Goal: Transaction & Acquisition: Purchase product/service

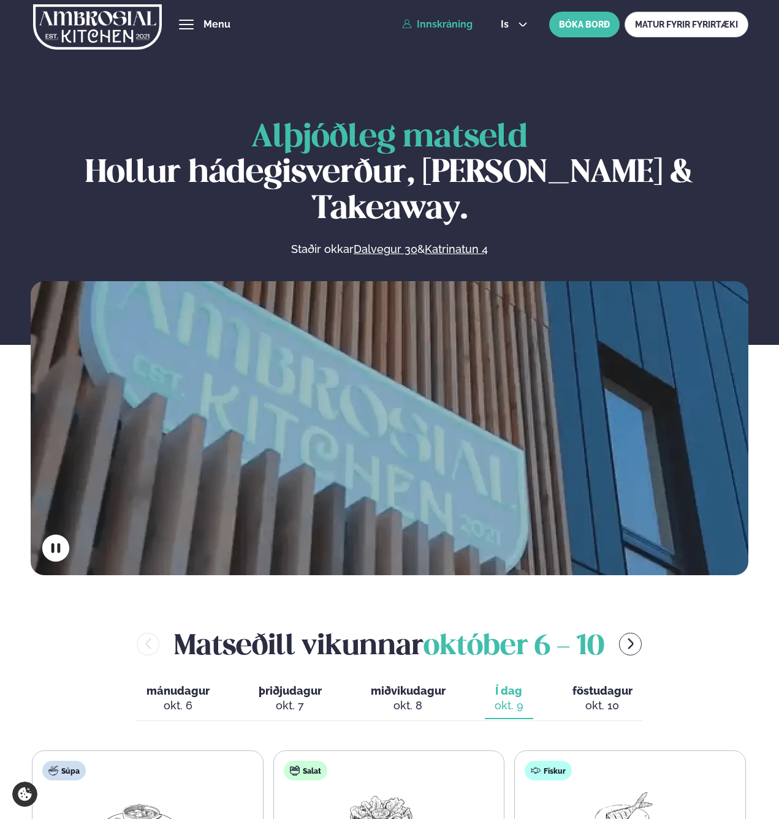
click at [445, 22] on link "Innskráning" at bounding box center [437, 24] width 70 height 11
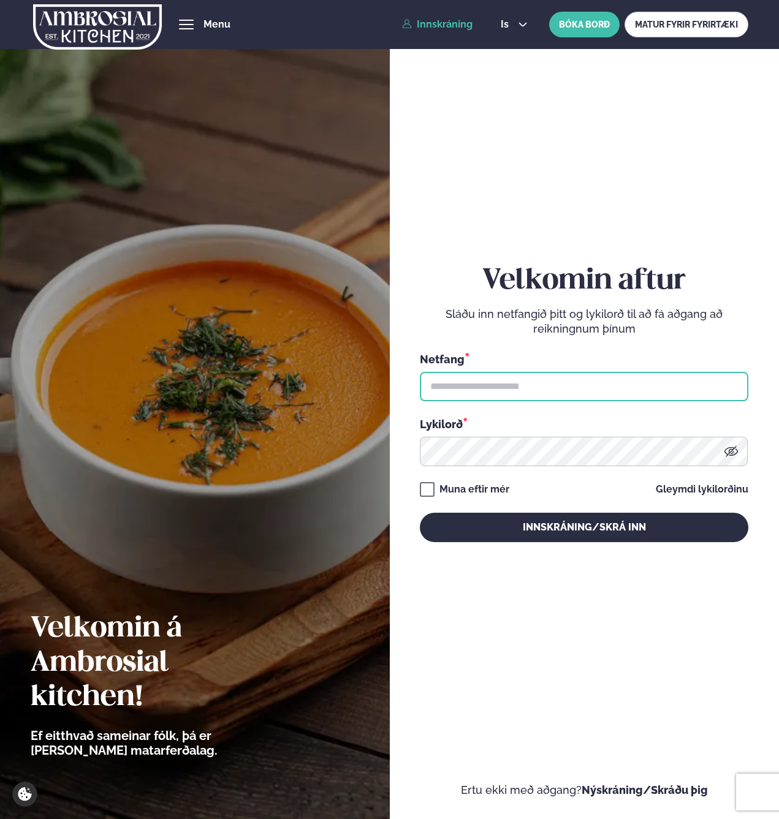
click at [462, 400] on input "text" at bounding box center [584, 386] width 328 height 29
type input "**********"
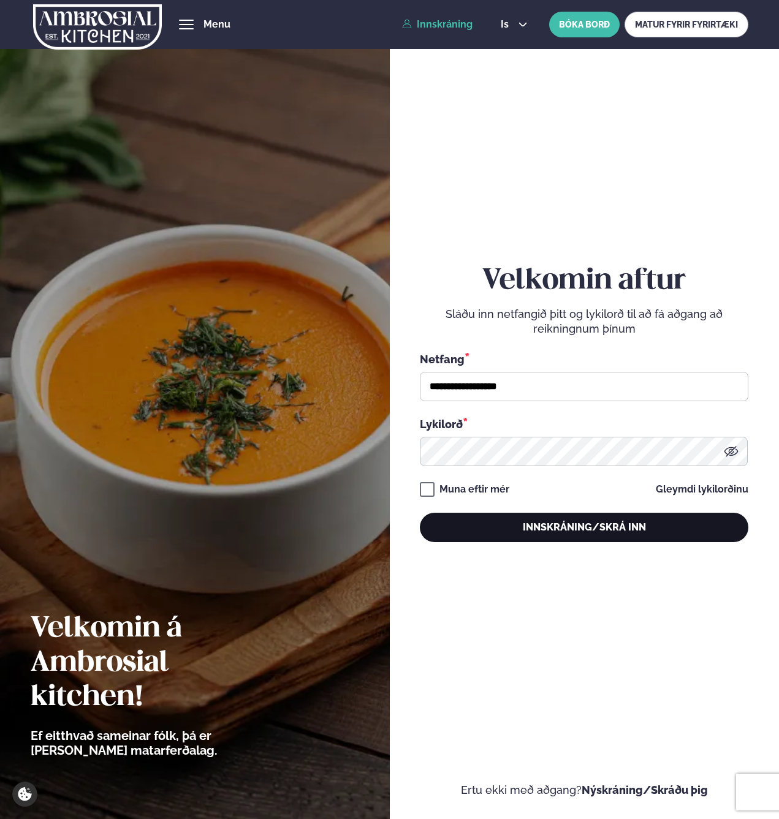
click at [470, 520] on button "Innskráning/Skrá inn" at bounding box center [584, 527] width 328 height 29
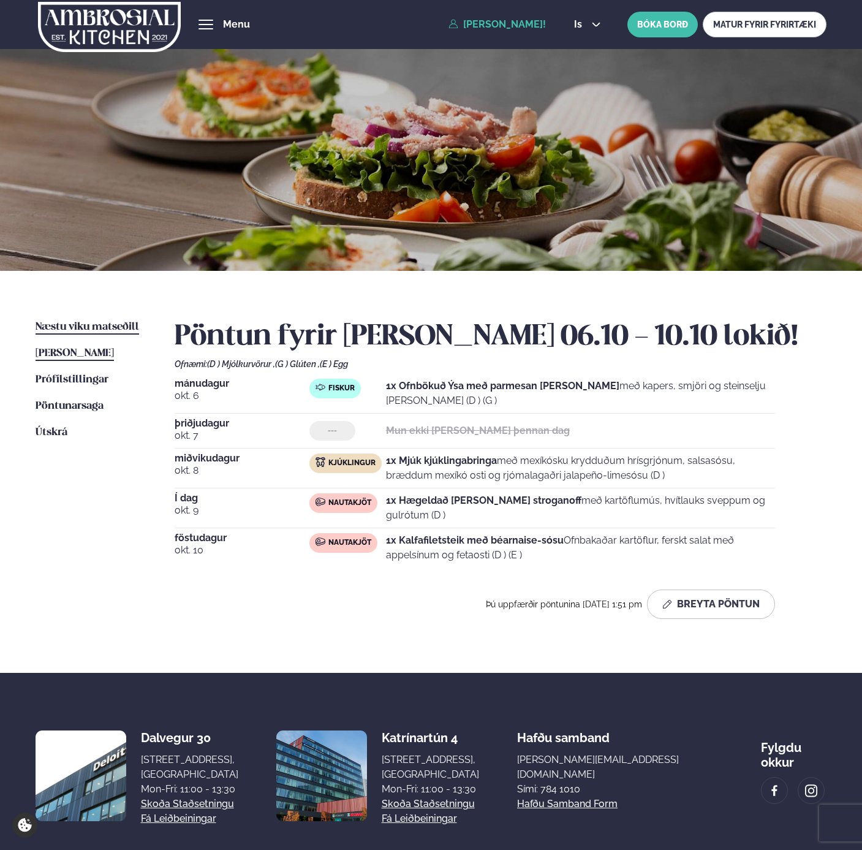
click at [110, 328] on span "Næstu viku matseðill" at bounding box center [88, 327] width 104 height 10
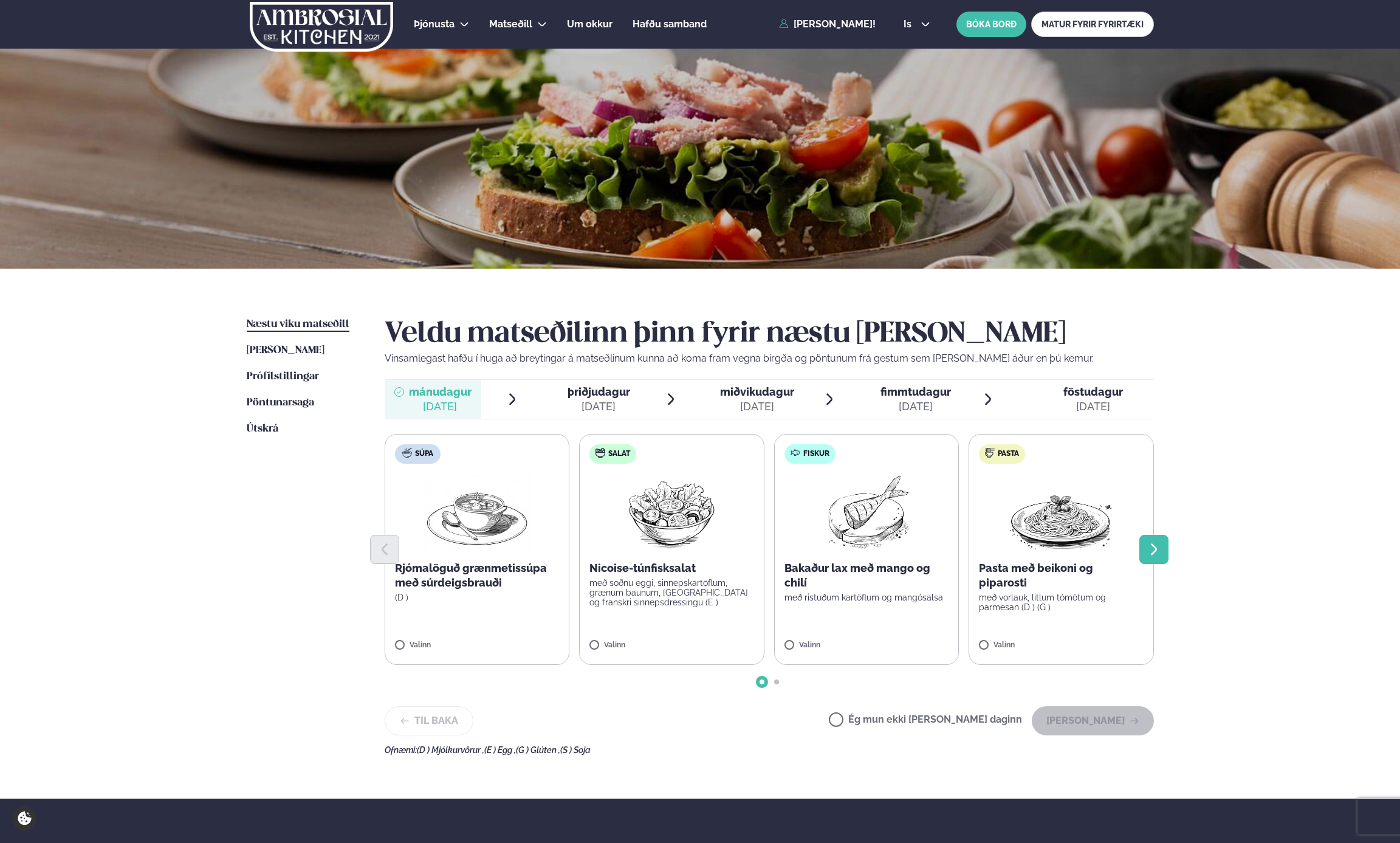
click at [1157, 547] on icon "Next slide" at bounding box center [1153, 549] width 15 height 15
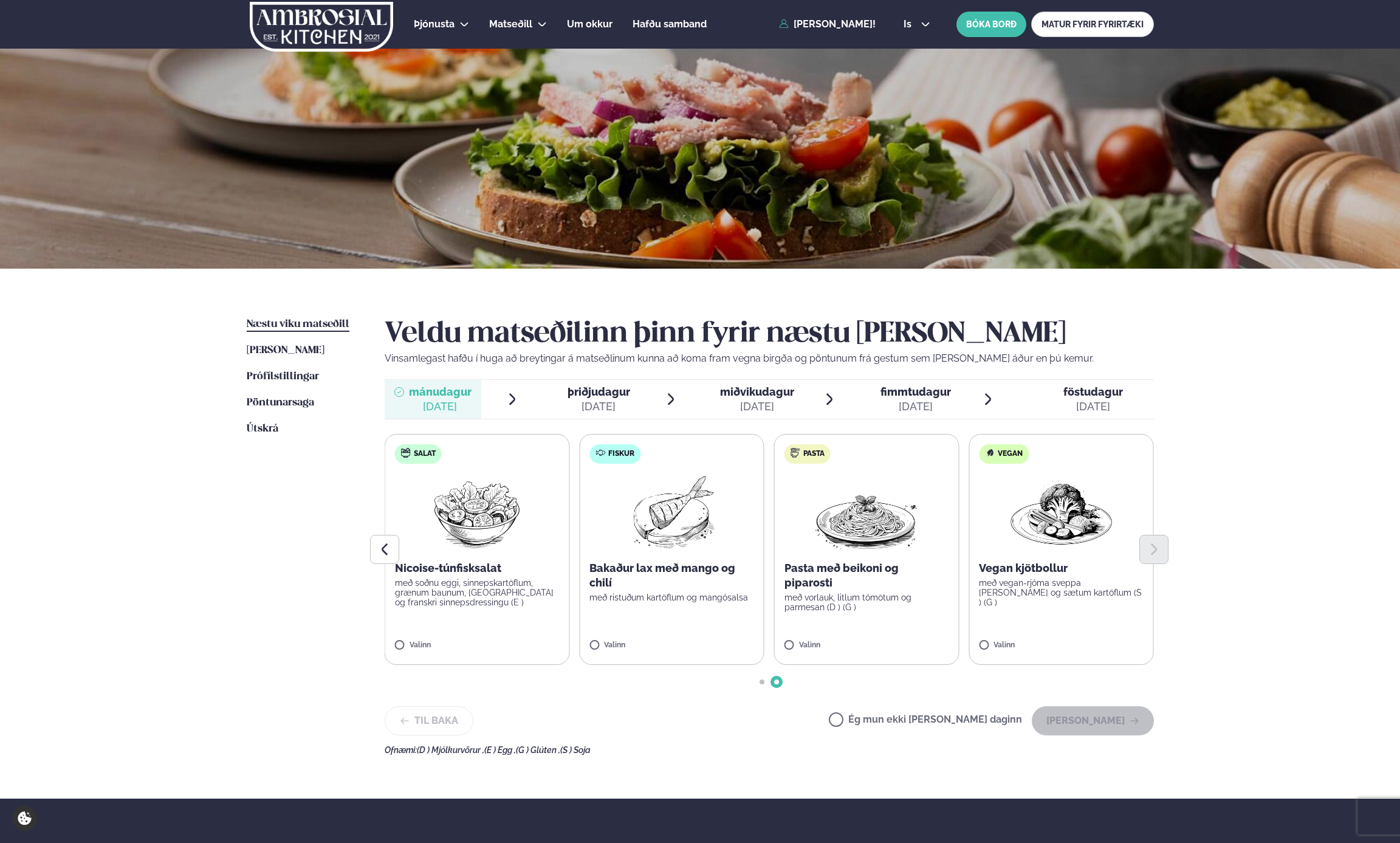
click at [877, 530] on img at bounding box center [867, 512] width 107 height 77
click at [1106, 713] on button "[PERSON_NAME]" at bounding box center [1093, 720] width 122 height 29
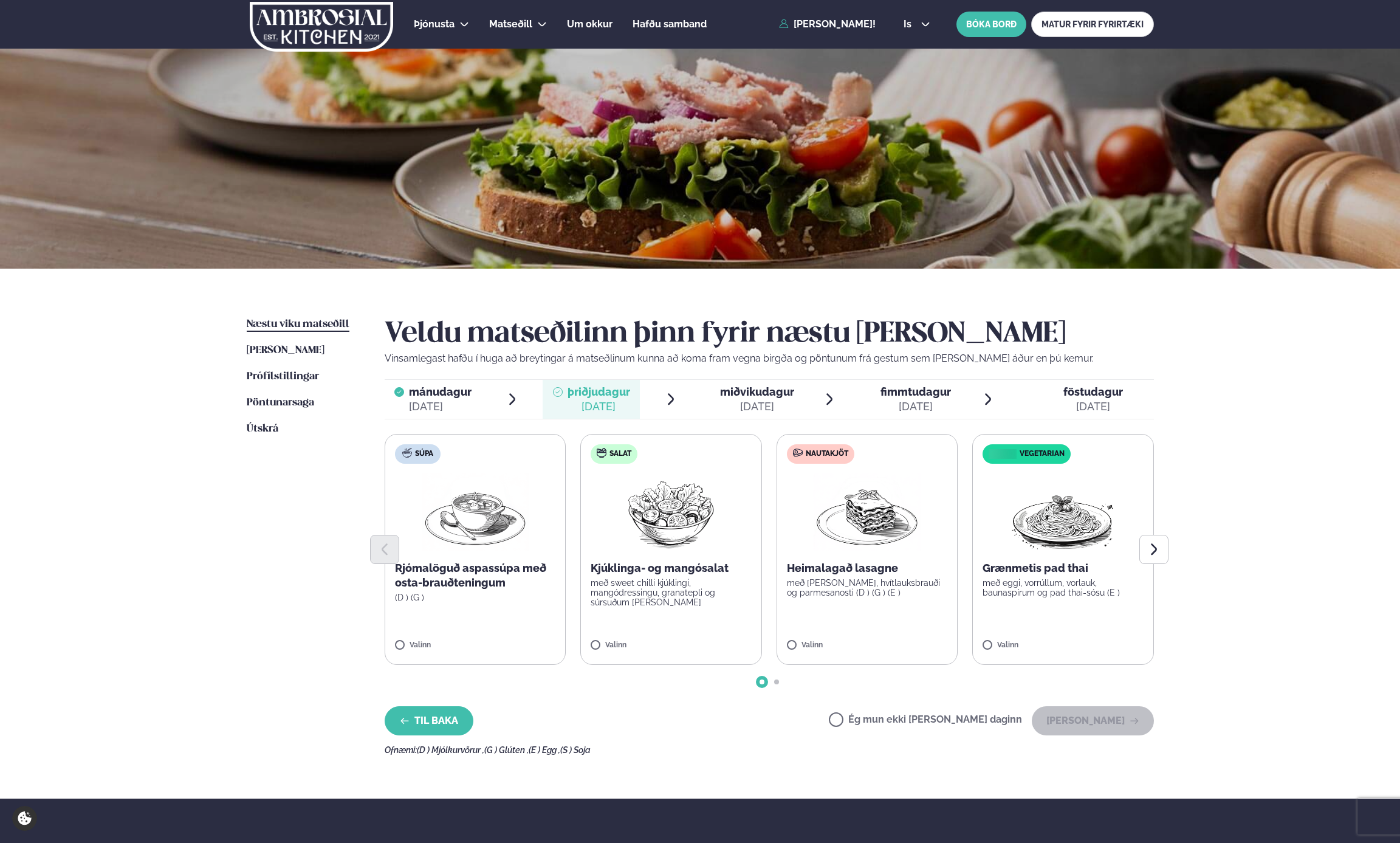
click at [430, 714] on button "Til baka" at bounding box center [428, 720] width 88 height 29
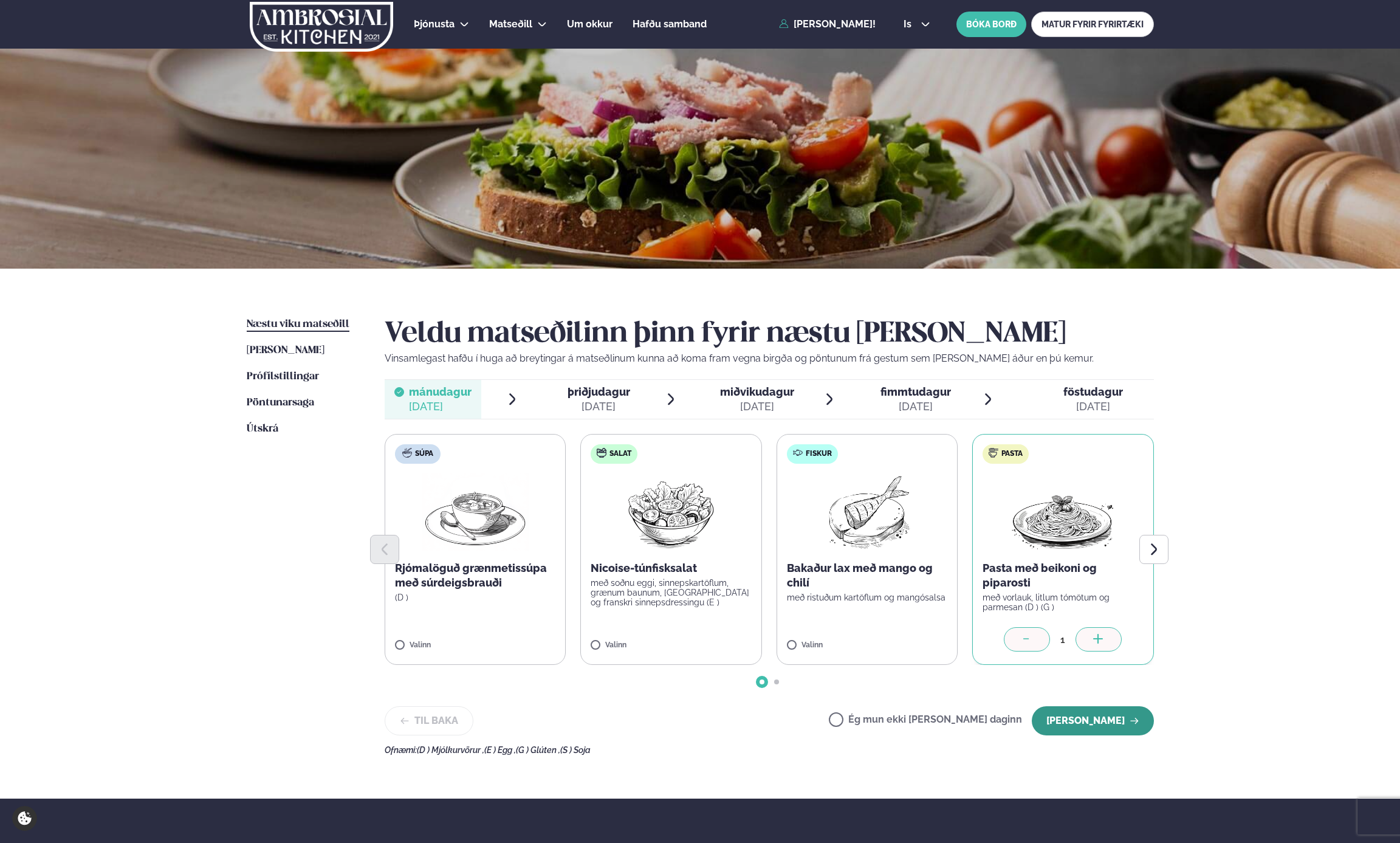
click at [1090, 720] on button "[PERSON_NAME]" at bounding box center [1093, 720] width 122 height 29
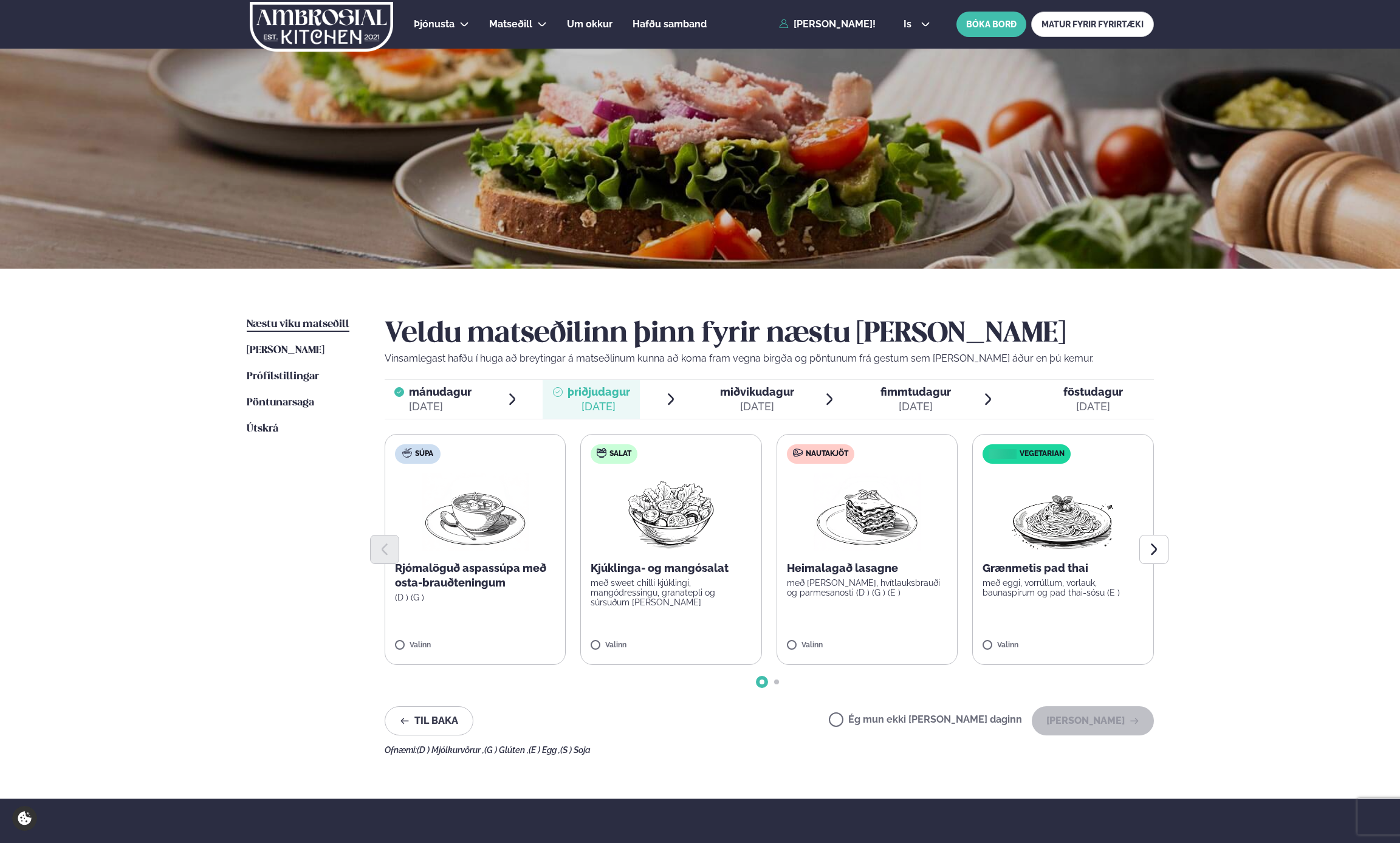
click at [851, 521] on img at bounding box center [868, 512] width 107 height 77
click at [1161, 549] on button "Next slide" at bounding box center [1153, 548] width 29 height 29
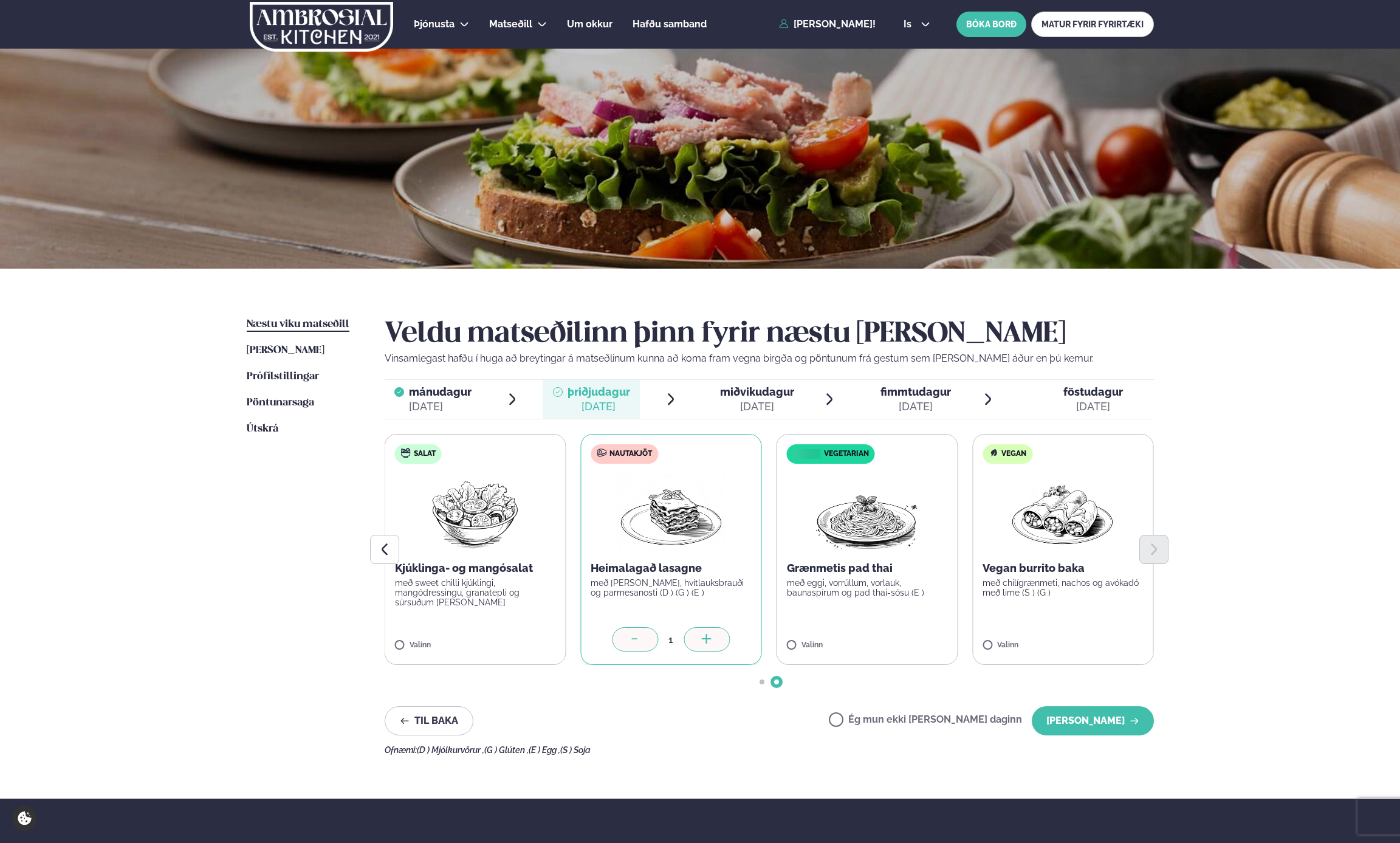
click at [1085, 736] on div "Veldu matseðilinn þinn fyrir næstu [PERSON_NAME] Vinsamlegast hafðu í huga að b…" at bounding box center [769, 536] width 769 height 437
click at [1086, 726] on button "[PERSON_NAME]" at bounding box center [1093, 720] width 122 height 29
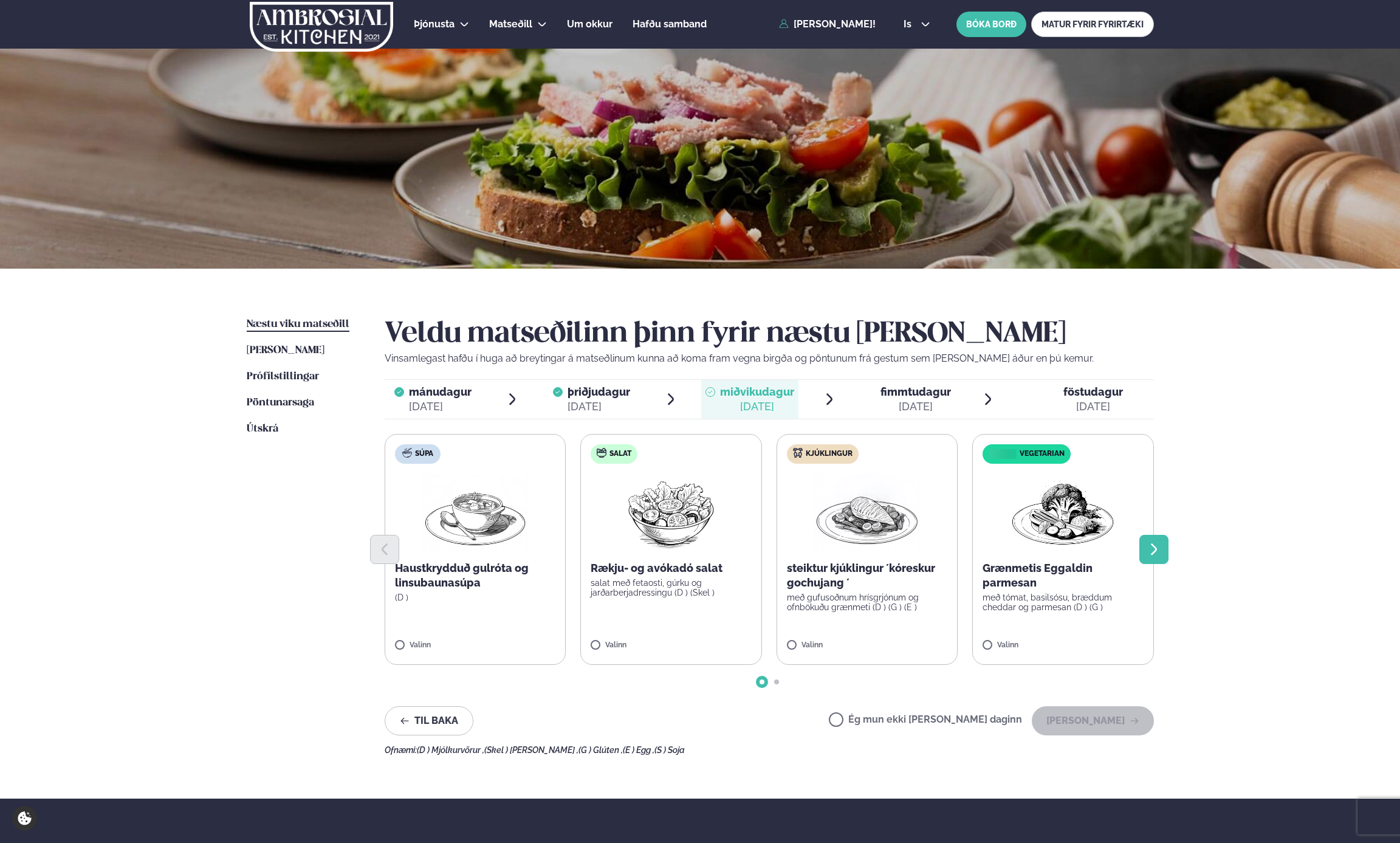
click at [1151, 545] on icon "Next slide" at bounding box center [1153, 549] width 15 height 15
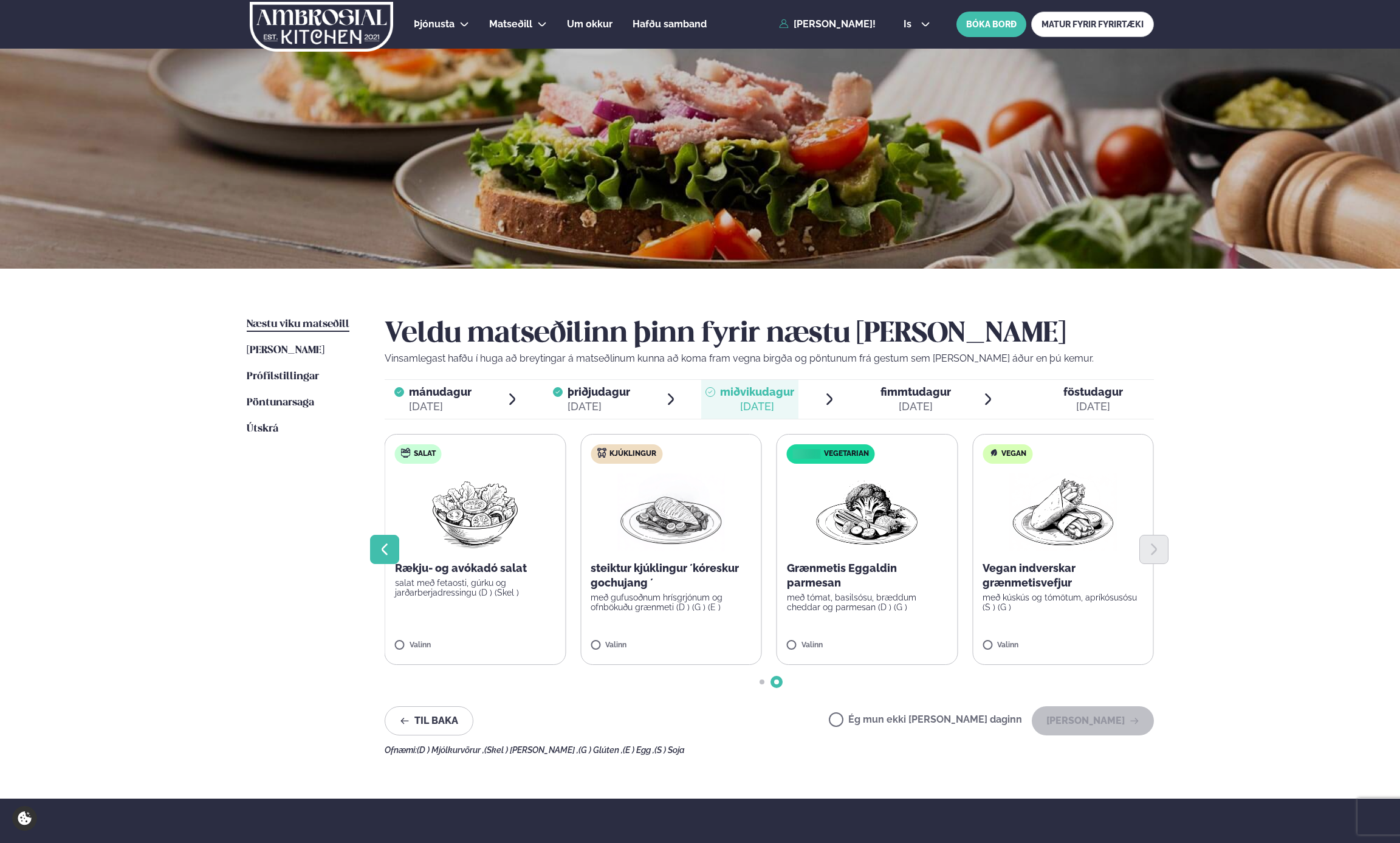
click at [387, 549] on icon "Previous slide" at bounding box center [385, 549] width 15 height 15
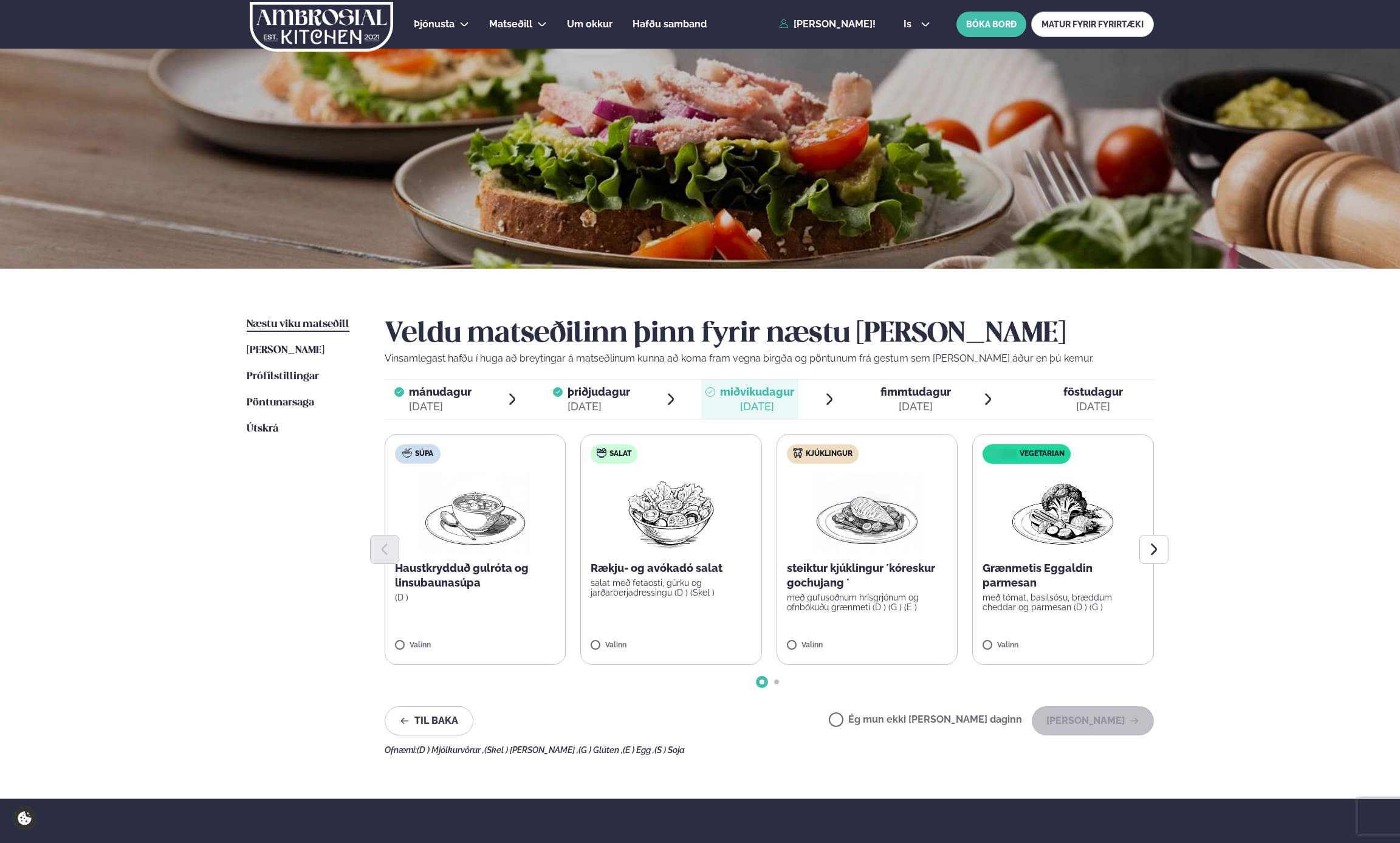
click at [924, 717] on label "Ég mun ekki [PERSON_NAME] daginn" at bounding box center [925, 721] width 193 height 13
click at [1165, 548] on button "Next slide" at bounding box center [1153, 548] width 29 height 29
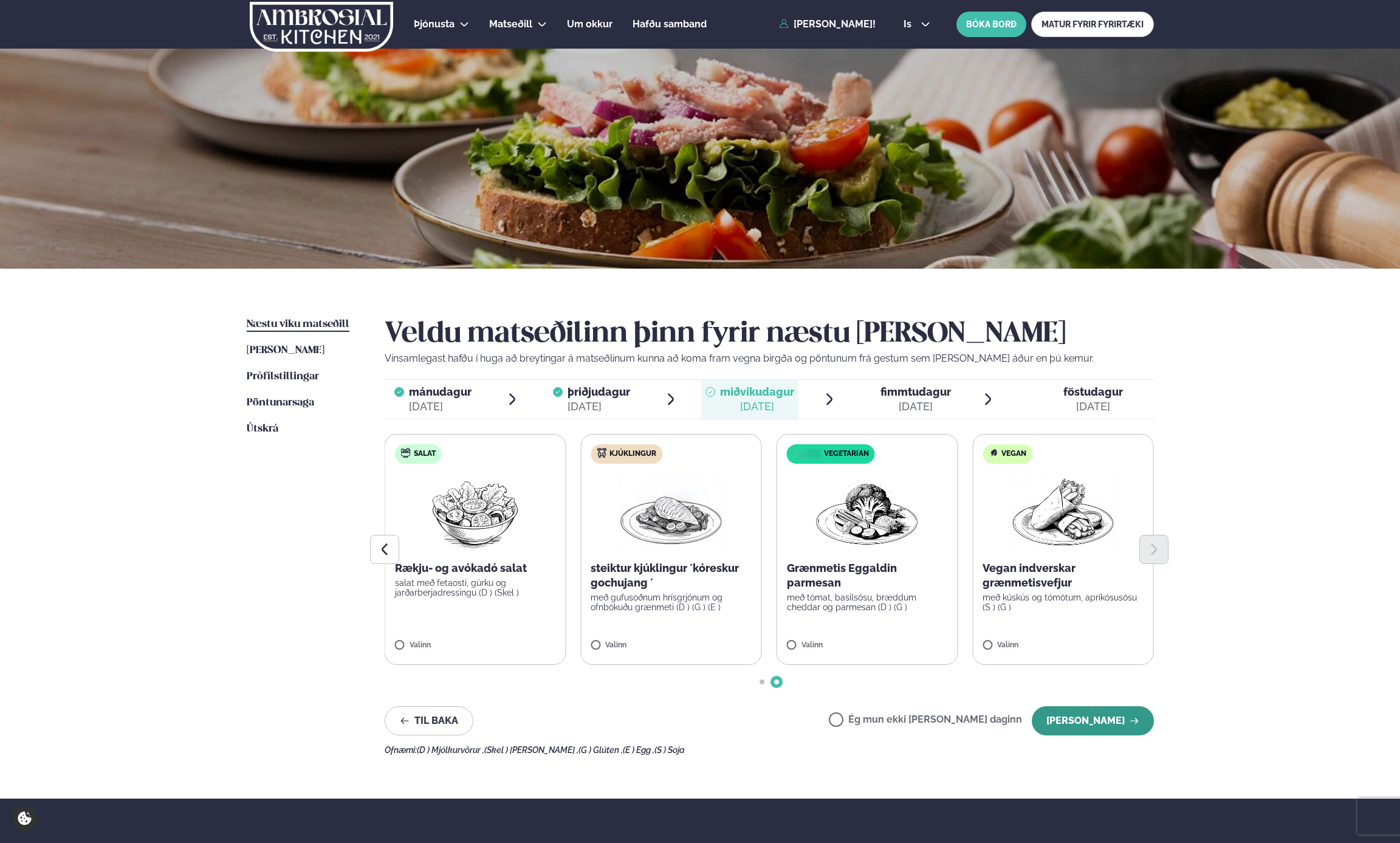
click at [1097, 718] on button "[PERSON_NAME]" at bounding box center [1093, 720] width 122 height 29
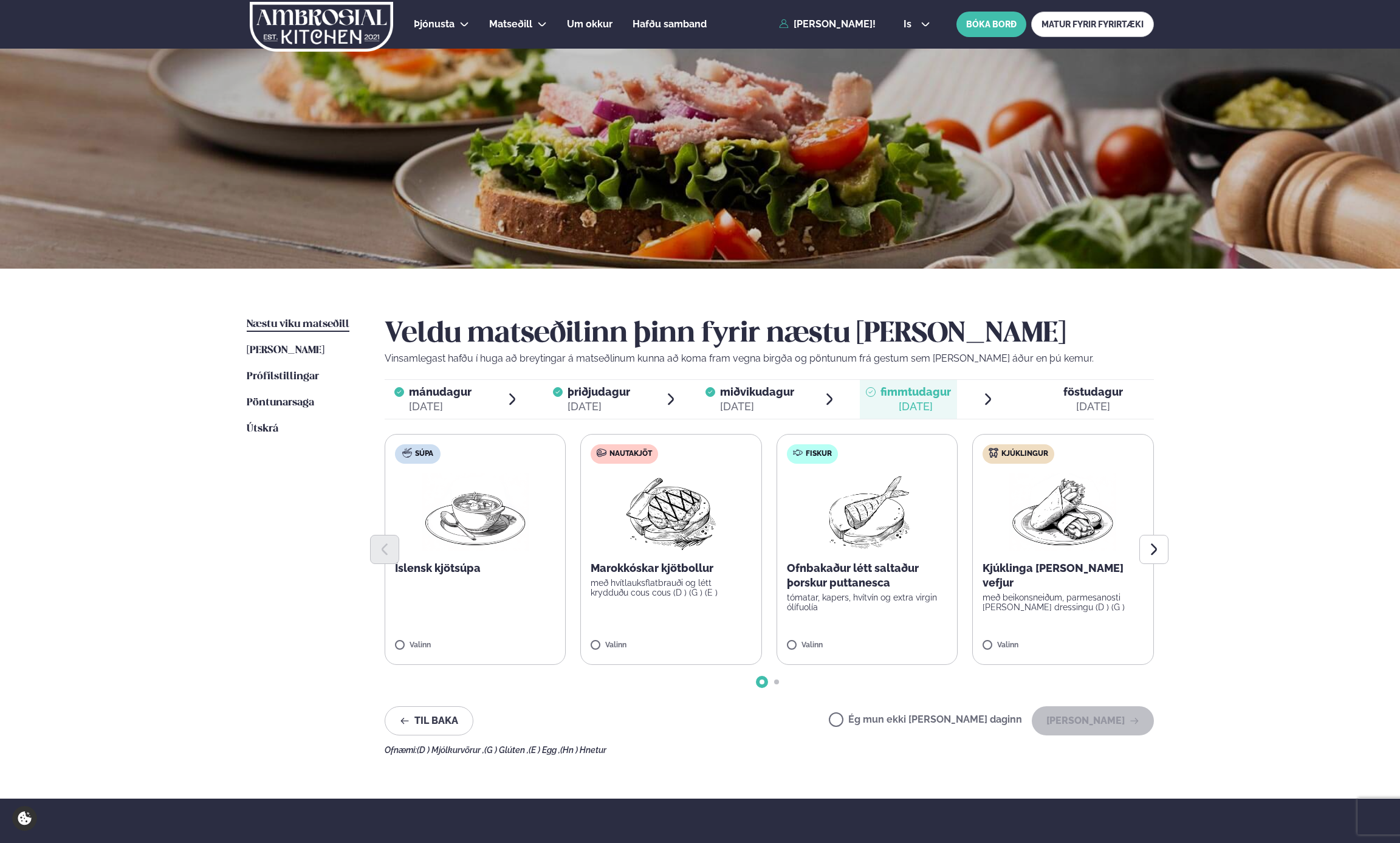
click at [327, 561] on ul "Næstu [PERSON_NAME] matseðill Næsta vika [PERSON_NAME] matseðill [PERSON_NAME] …" at bounding box center [303, 536] width 114 height 437
click at [1149, 558] on button "Next slide" at bounding box center [1153, 548] width 29 height 29
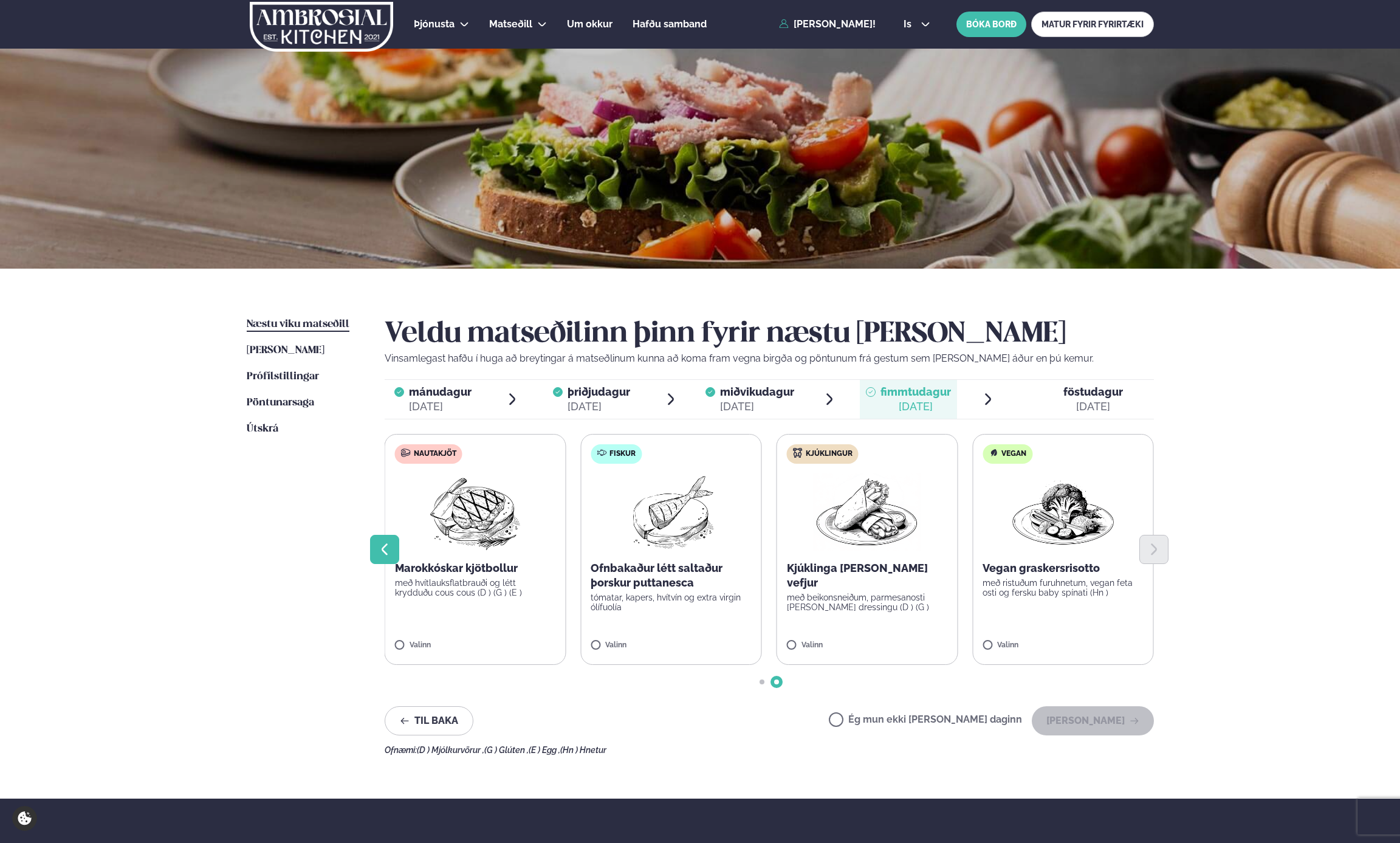
click at [386, 547] on icon "Previous slide" at bounding box center [385, 549] width 15 height 15
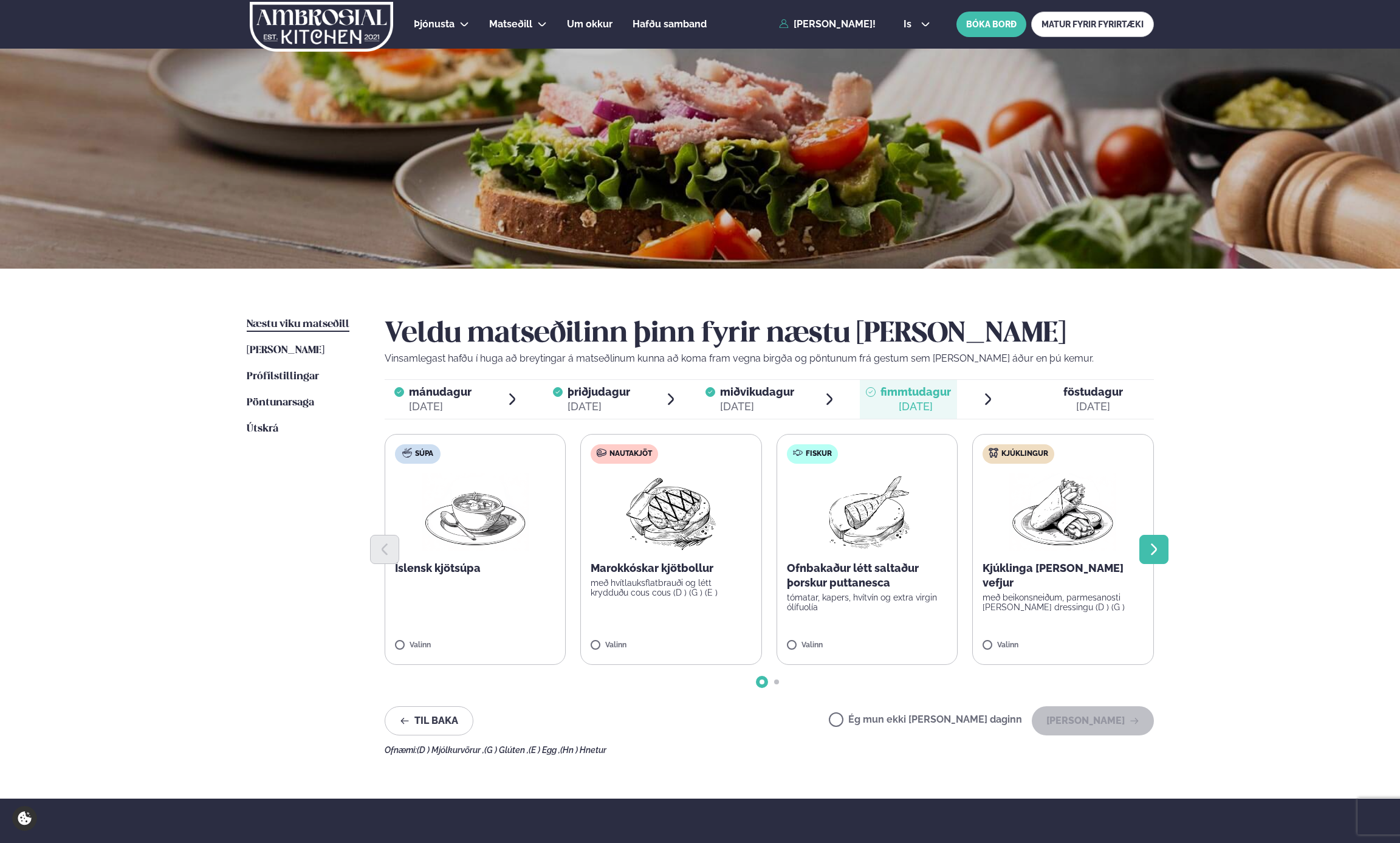
click at [1148, 549] on icon "Next slide" at bounding box center [1153, 549] width 15 height 15
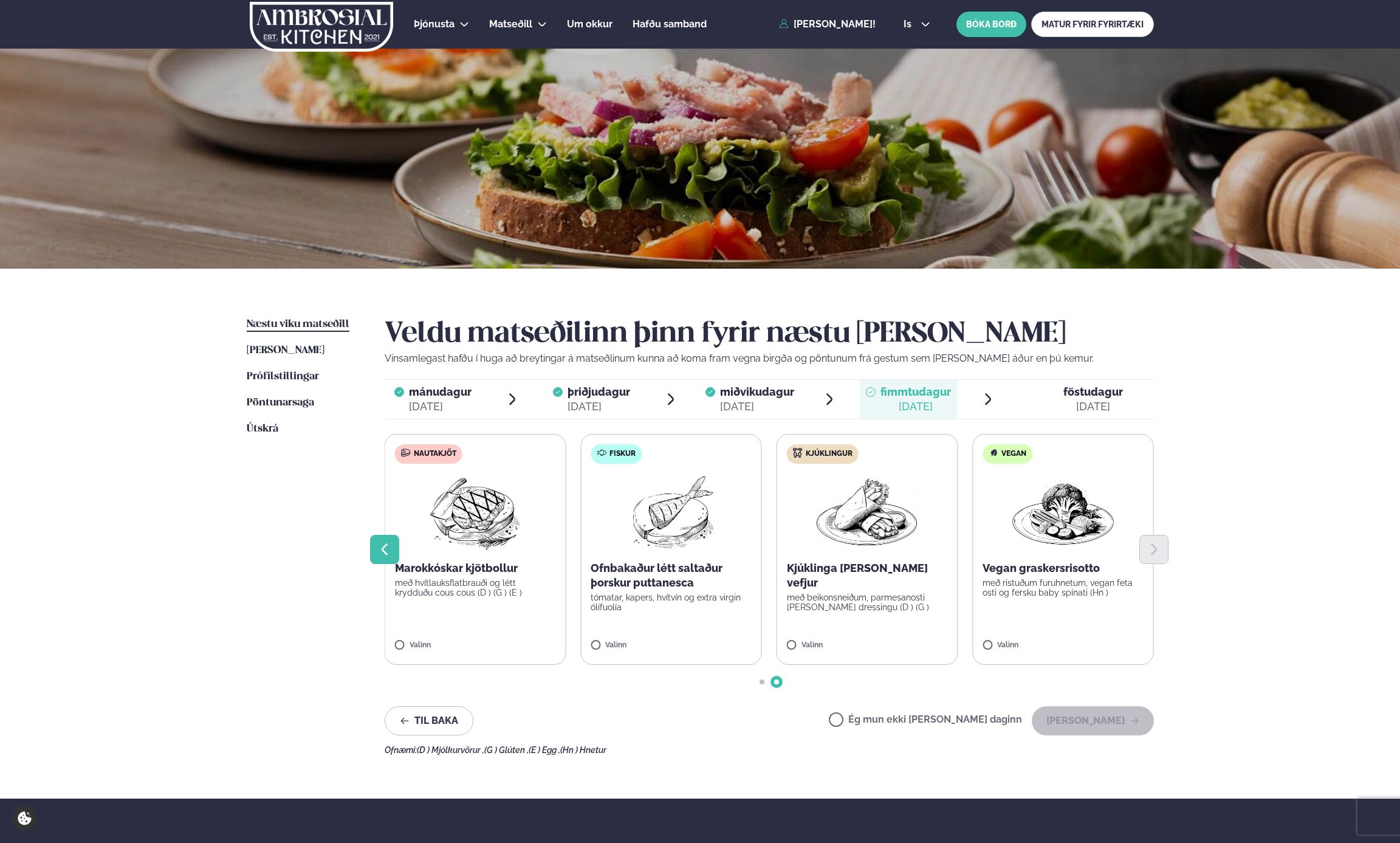
click at [386, 552] on icon "Previous slide" at bounding box center [385, 549] width 6 height 12
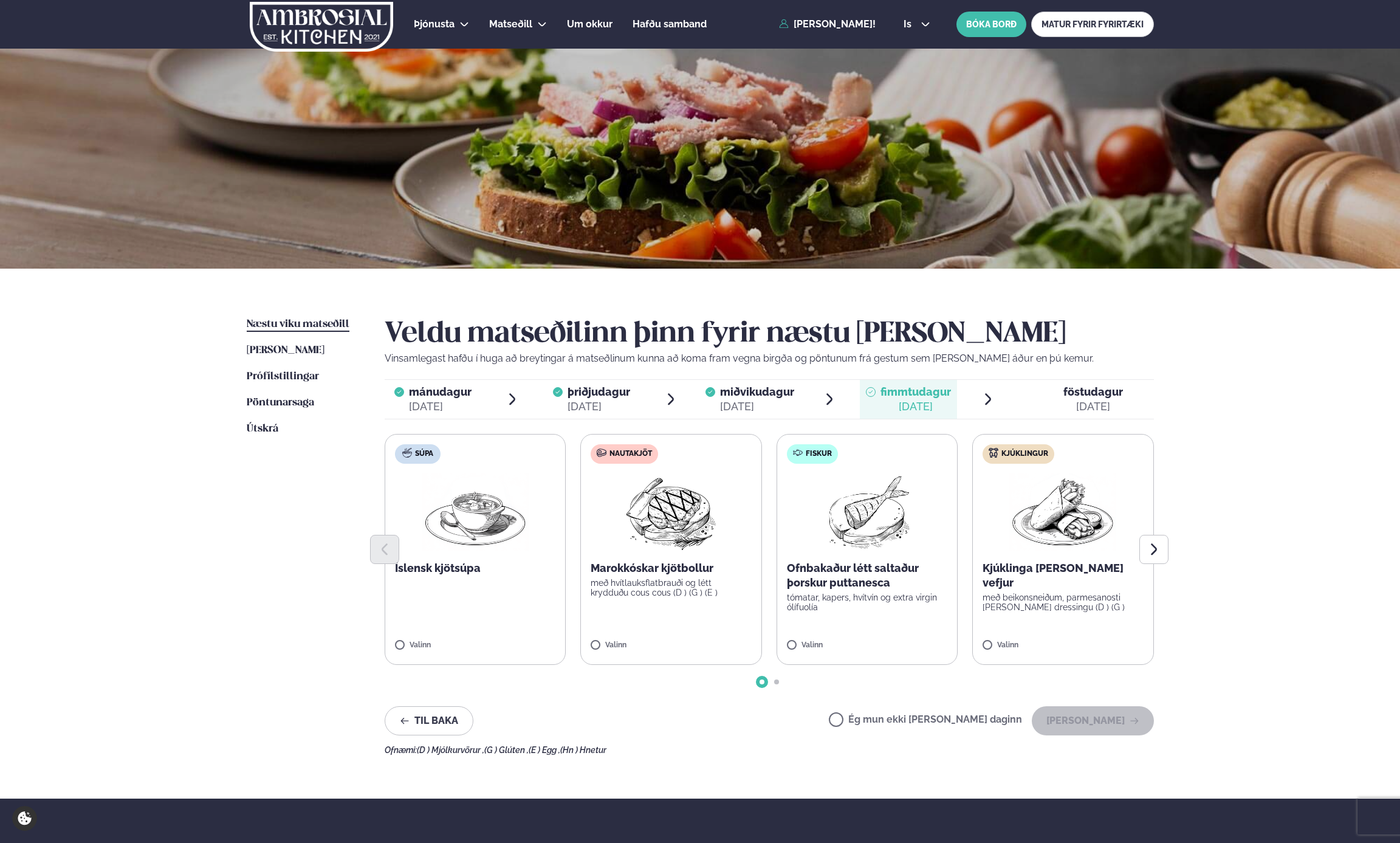
click at [961, 722] on label "Ég mun ekki [PERSON_NAME] daginn" at bounding box center [925, 721] width 193 height 13
click at [1087, 728] on button "[PERSON_NAME]" at bounding box center [1093, 720] width 122 height 29
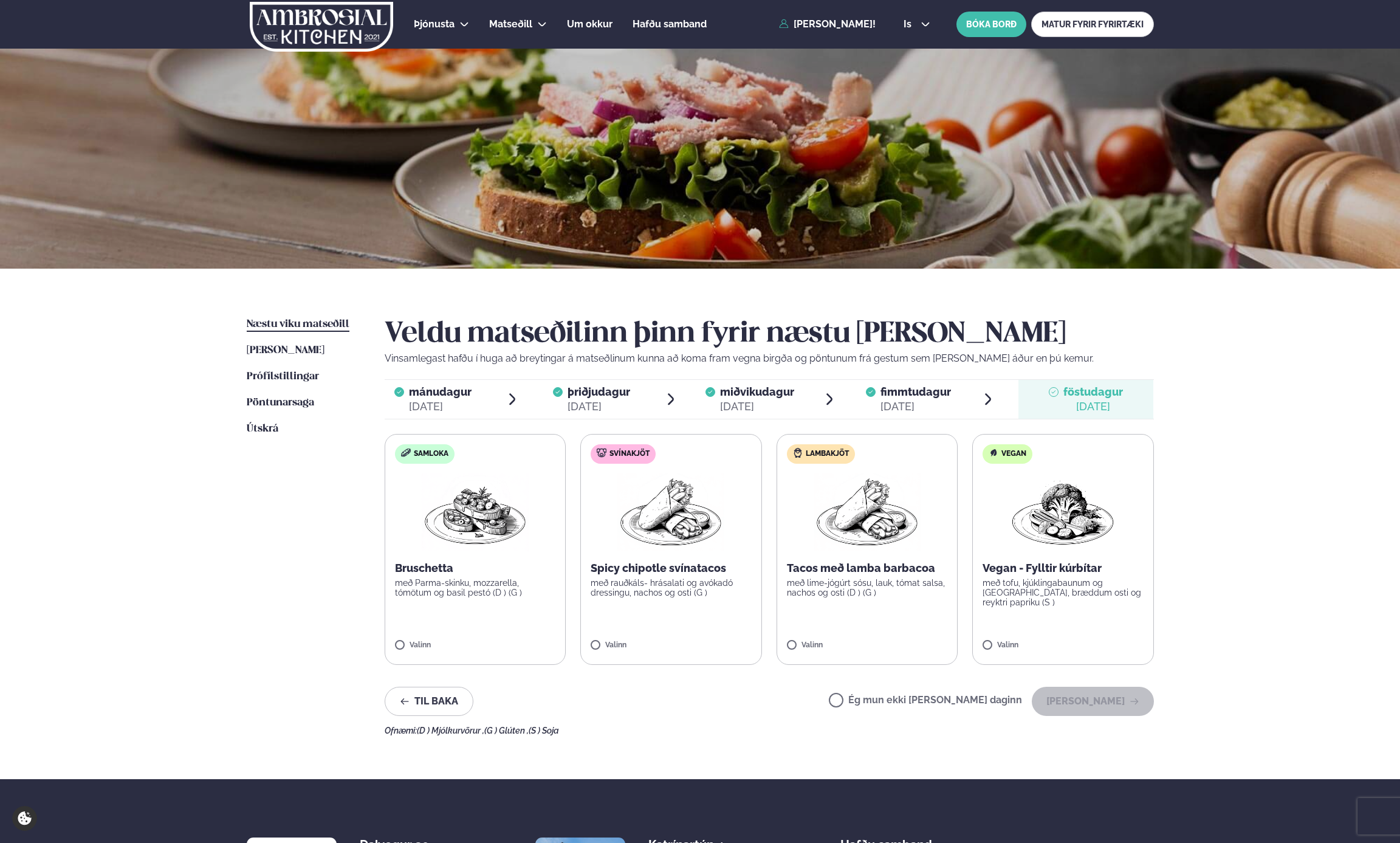
click at [939, 702] on label "Ég mun ekki [PERSON_NAME] daginn" at bounding box center [925, 701] width 193 height 13
click at [1084, 703] on button "[PERSON_NAME]" at bounding box center [1093, 700] width 122 height 29
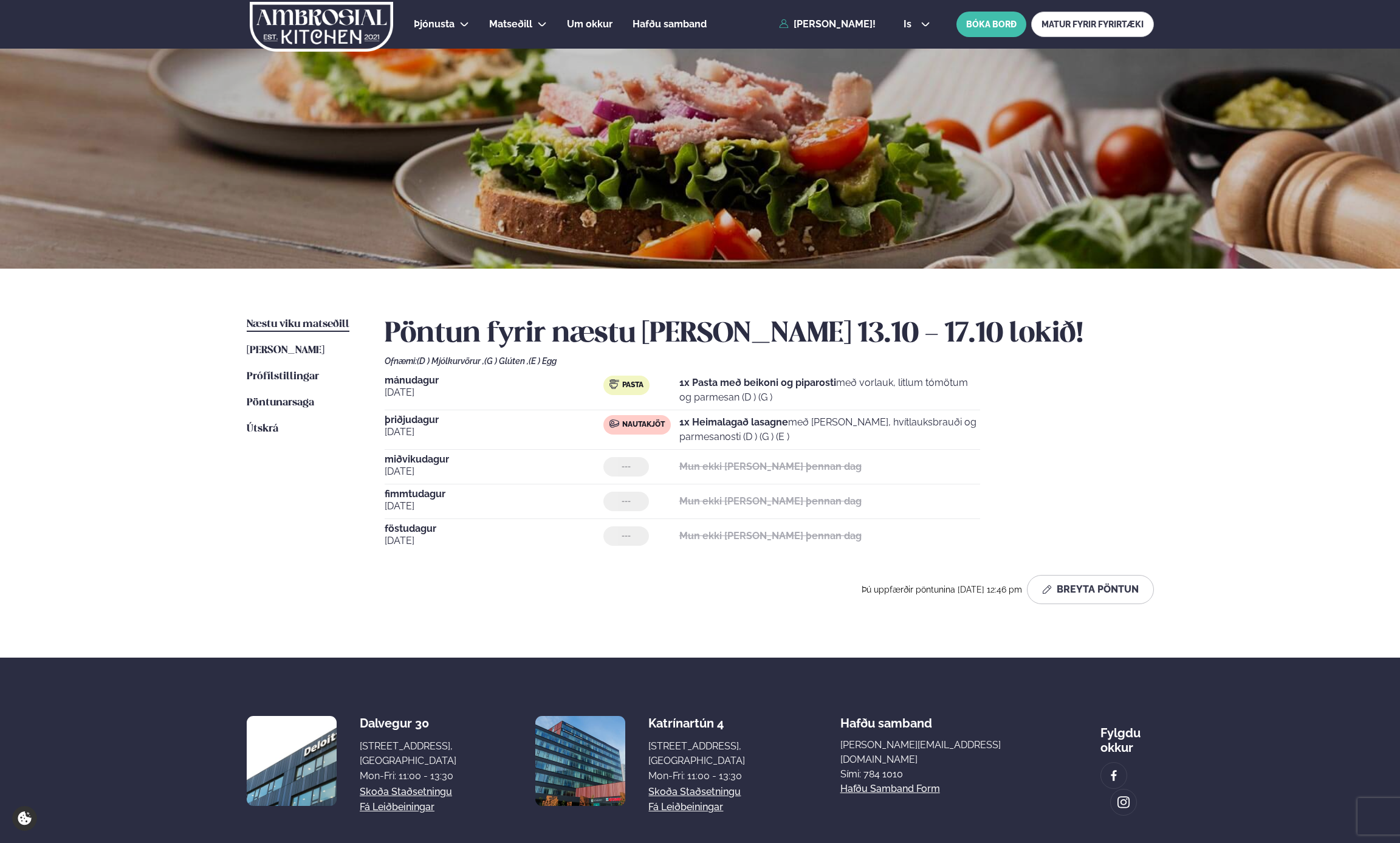
click at [113, 360] on div "Þjónusta Hádegismatur fyrir fyrirtæki Fyrirtækja veitingar Einkapartý Matseðill…" at bounding box center [700, 454] width 1400 height 908
click at [264, 581] on ul "Næstu [PERSON_NAME] matseðill Næsta vika [PERSON_NAME] matseðill [PERSON_NAME] …" at bounding box center [303, 465] width 114 height 297
